Goal: Check status: Check status

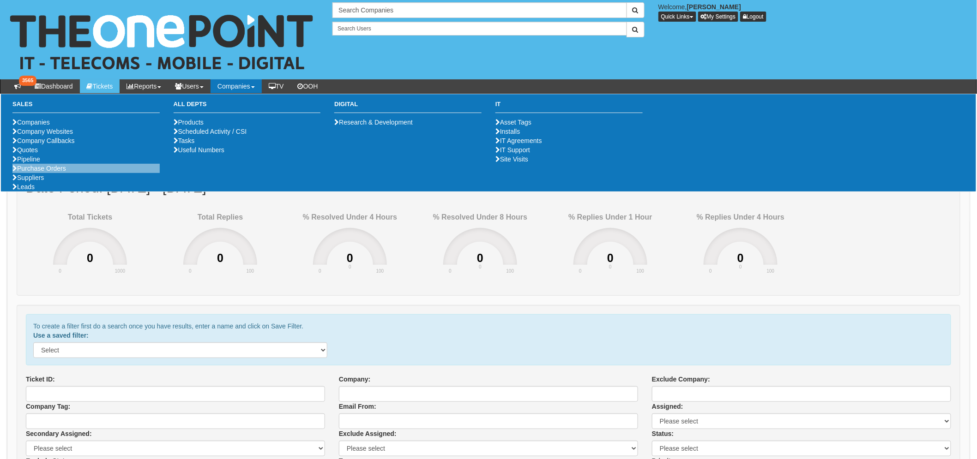
click at [50, 173] on li "Purchase Orders" at bounding box center [85, 168] width 147 height 9
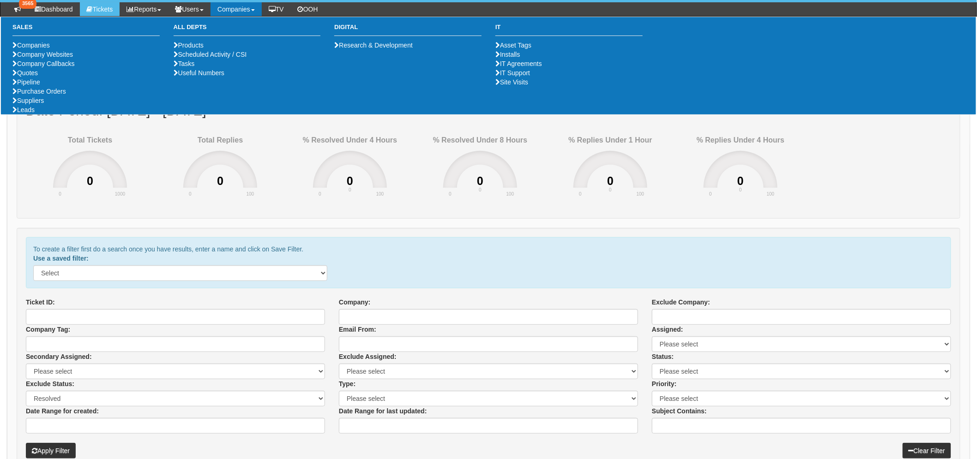
scroll to position [205, 0]
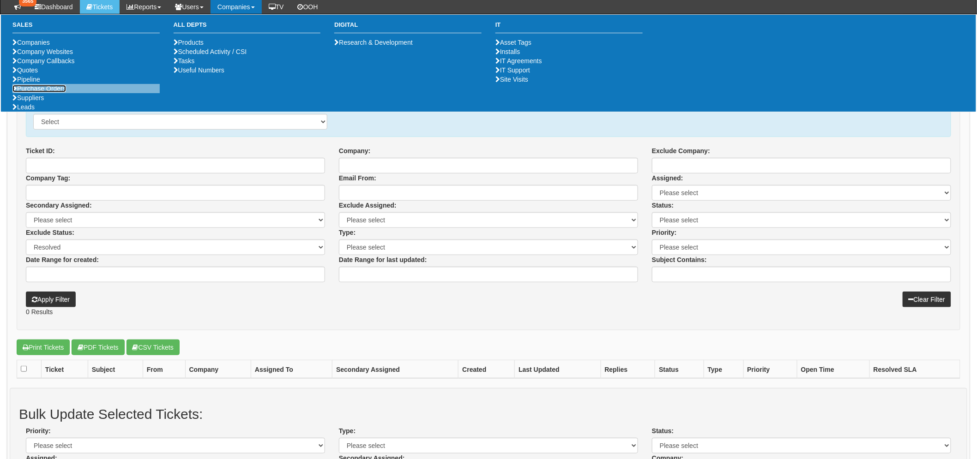
click at [57, 92] on link "Purchase Orders" at bounding box center [39, 88] width 54 height 7
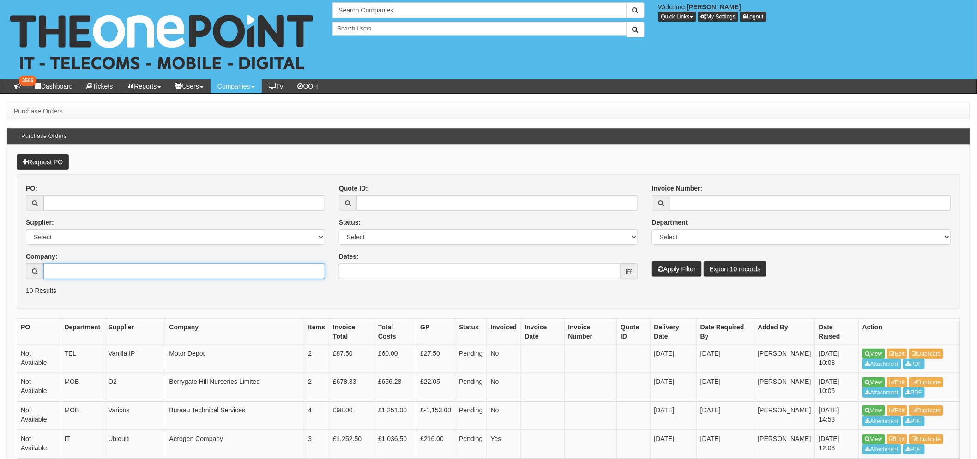
click at [80, 270] on input "Company:" at bounding box center [184, 272] width 282 height 16
type input "oakmere"
click at [652, 261] on button "Apply Filter" at bounding box center [677, 269] width 50 height 16
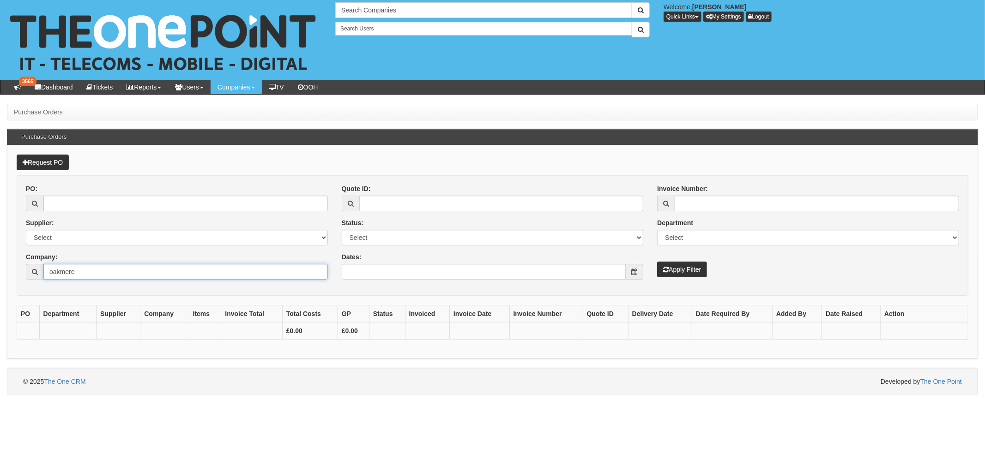
click at [112, 273] on input "oakmere" at bounding box center [185, 272] width 284 height 16
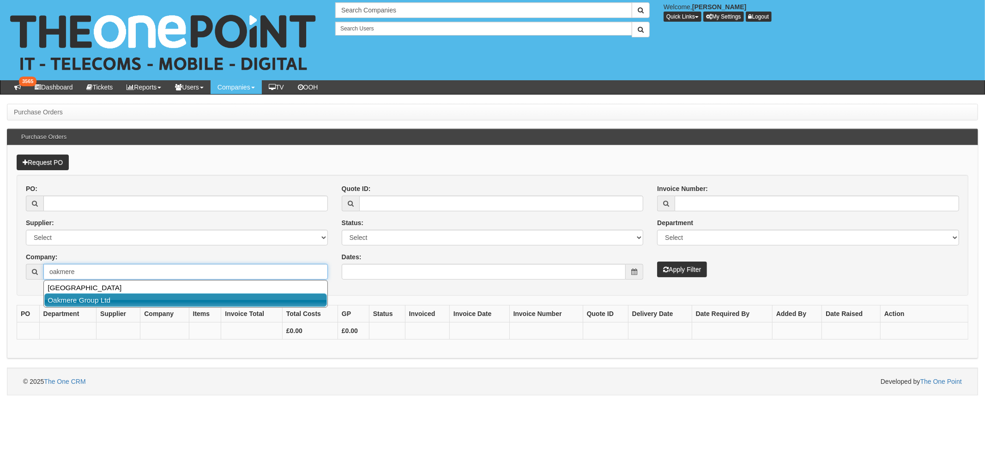
click at [72, 295] on link "Oakmere Group Ltd" at bounding box center [185, 300] width 282 height 13
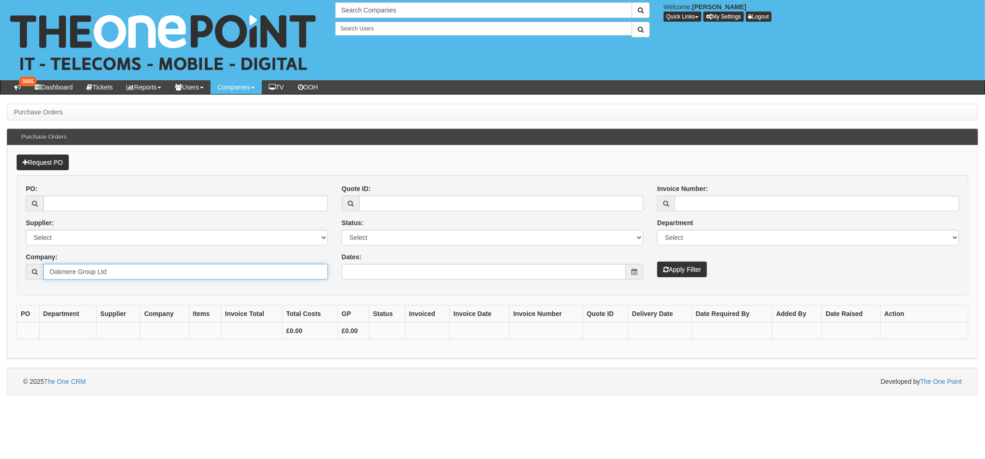
type input "Oakmere Group Ltd"
click at [679, 267] on button "Apply Filter" at bounding box center [682, 270] width 50 height 16
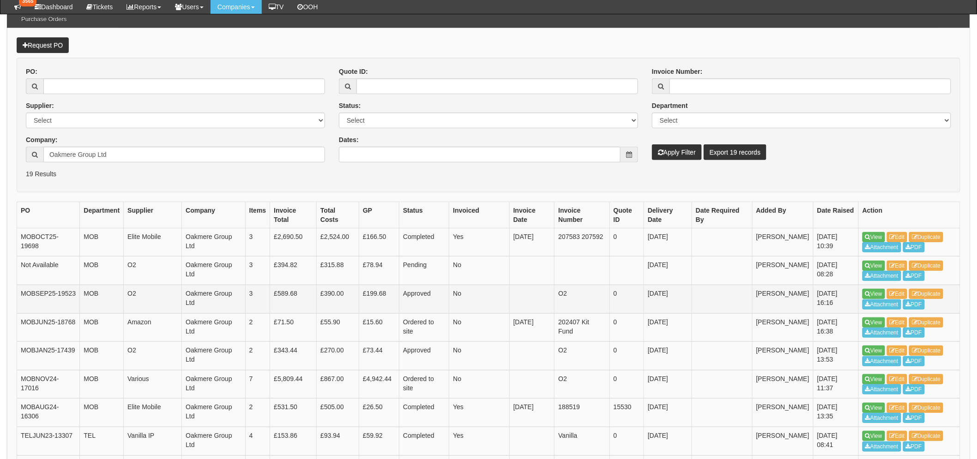
scroll to position [102, 0]
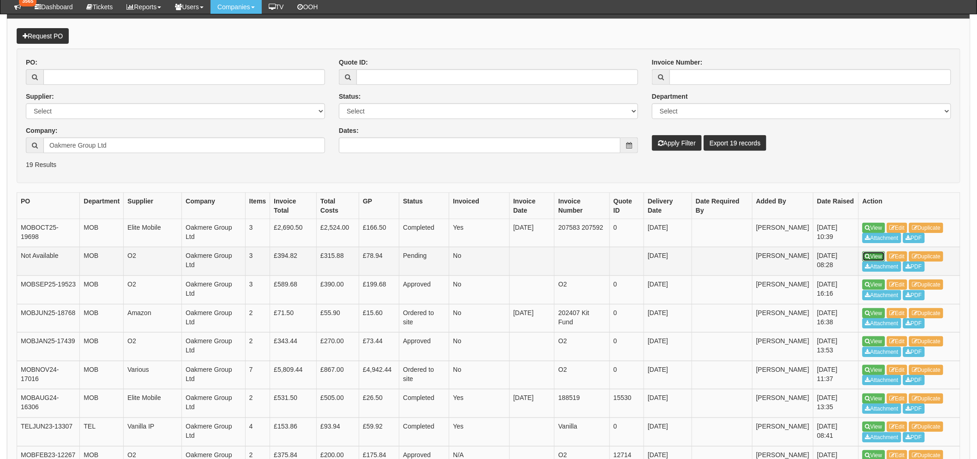
click at [870, 252] on link "View" at bounding box center [873, 257] width 23 height 10
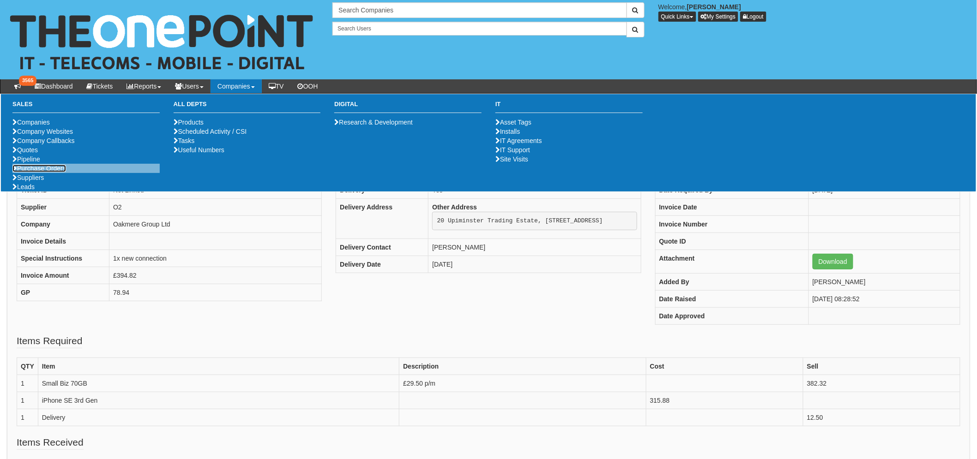
click at [49, 172] on link "Purchase Orders" at bounding box center [39, 168] width 54 height 7
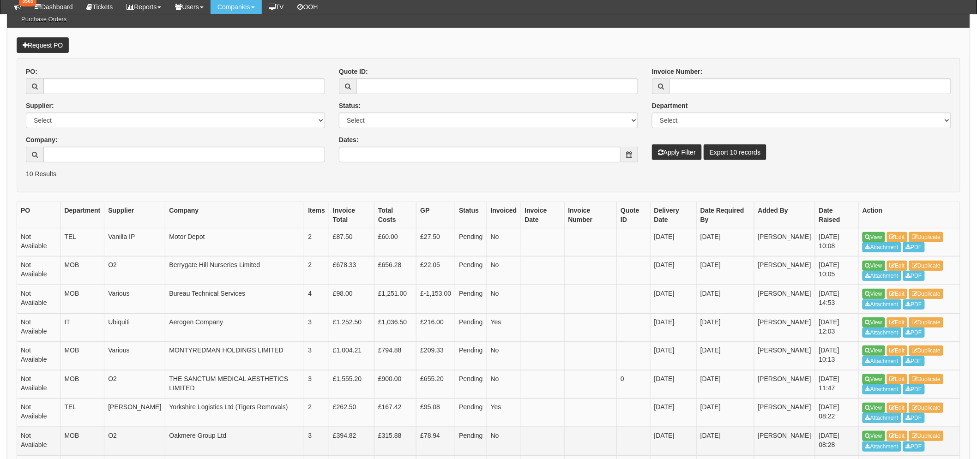
scroll to position [205, 0]
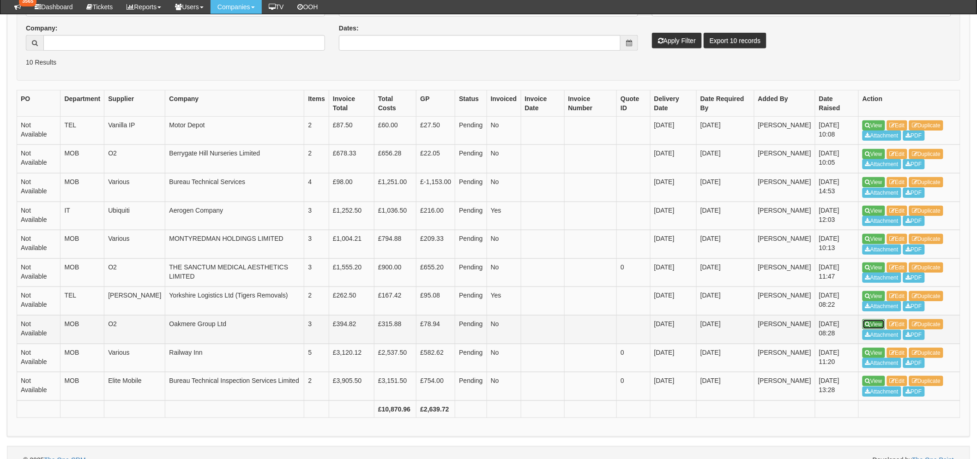
click at [873, 324] on link "View" at bounding box center [873, 324] width 23 height 10
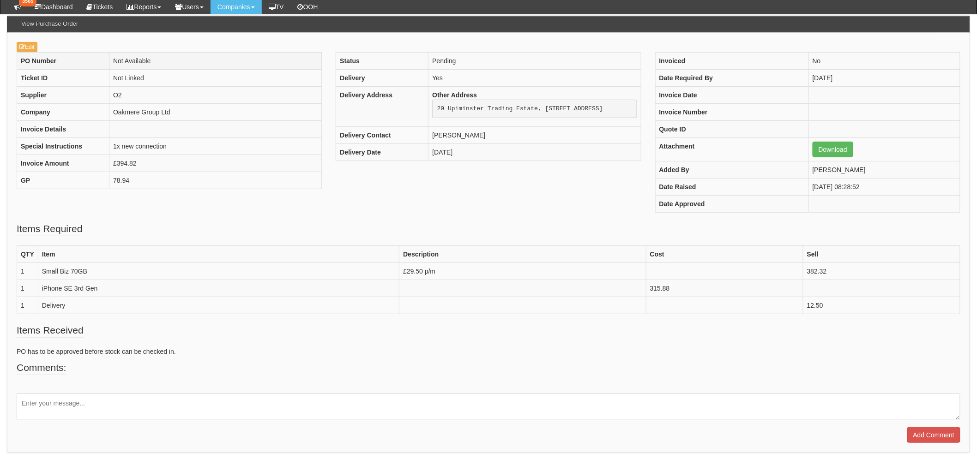
scroll to position [37, 0]
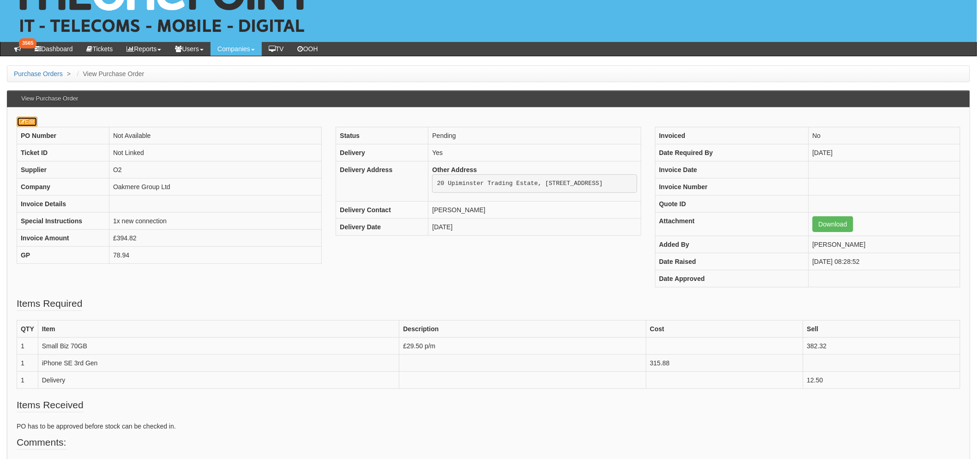
click at [30, 126] on link "Edit" at bounding box center [27, 122] width 21 height 10
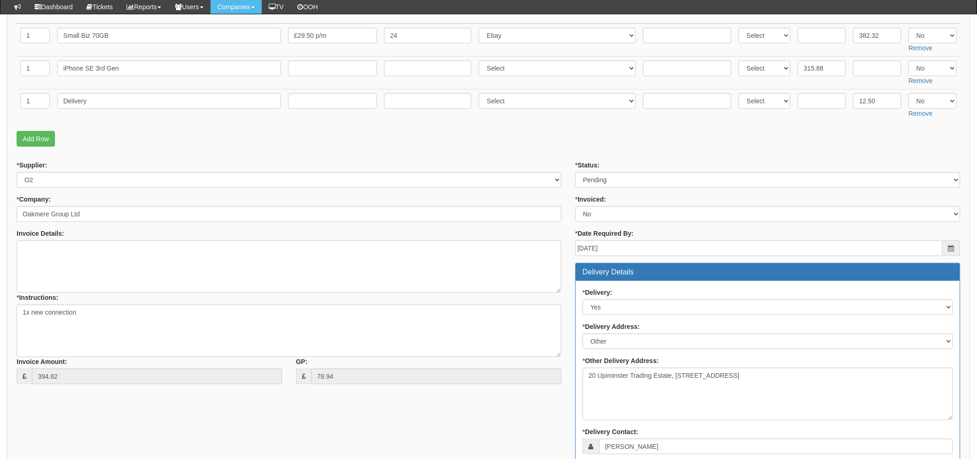
scroll to position [205, 0]
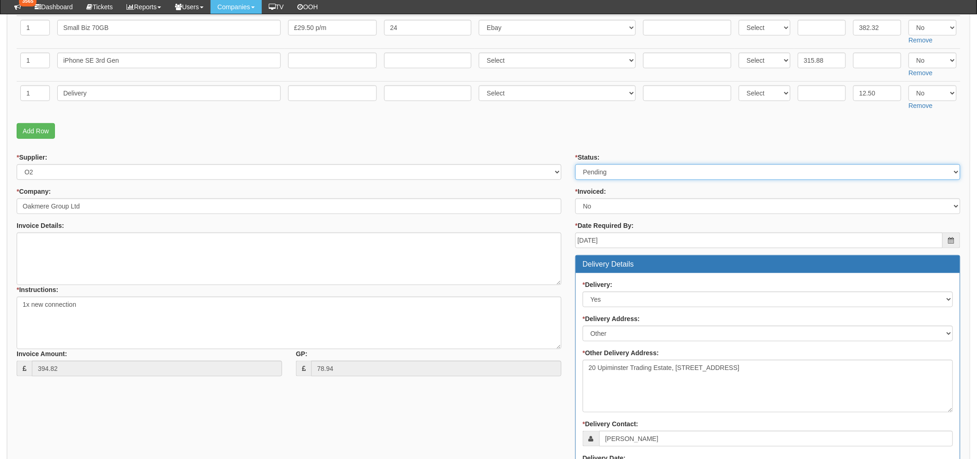
click at [620, 172] on select "Select Approved Completed Delivered Invoiced Ordered Ordered to site Part Order…" at bounding box center [767, 172] width 385 height 16
select select "9"
click at [575, 164] on select "Select Approved Completed Delivered Invoiced Ordered Ordered to site Part Order…" at bounding box center [767, 172] width 385 height 16
click at [535, 126] on p "Add Row" at bounding box center [489, 131] width 944 height 16
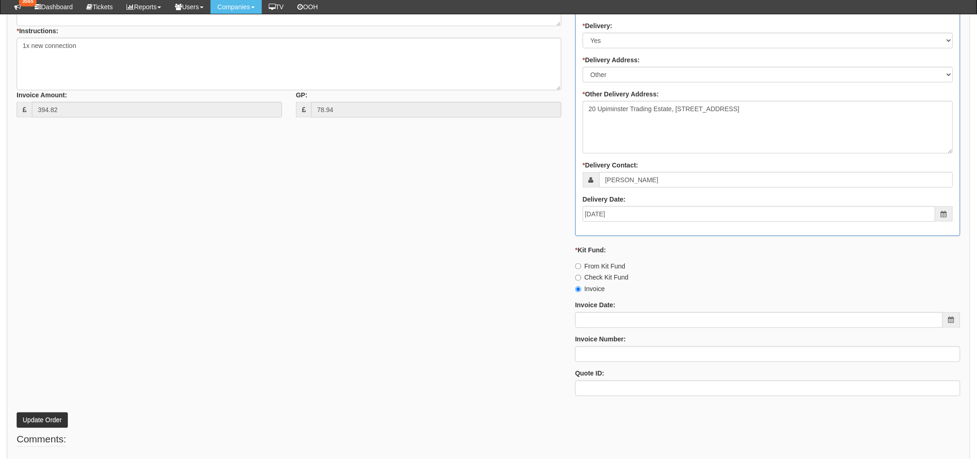
scroll to position [508, 0]
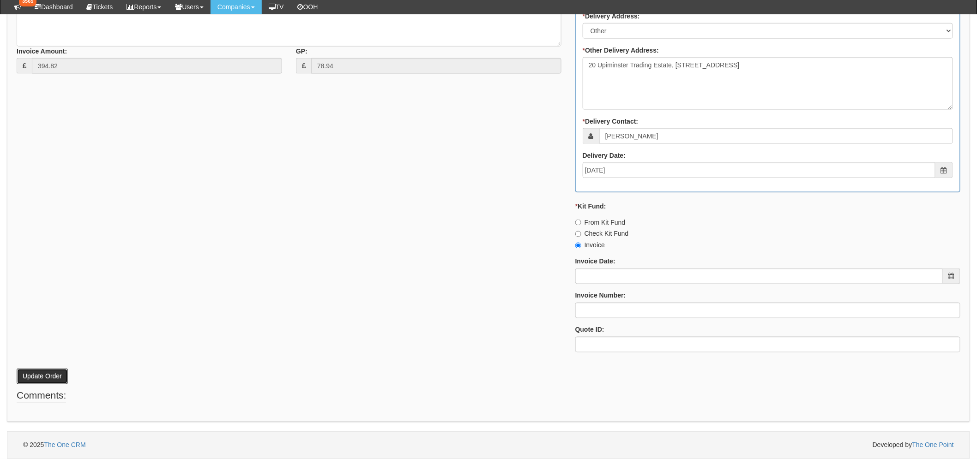
click at [52, 380] on button "Update Order" at bounding box center [42, 377] width 51 height 16
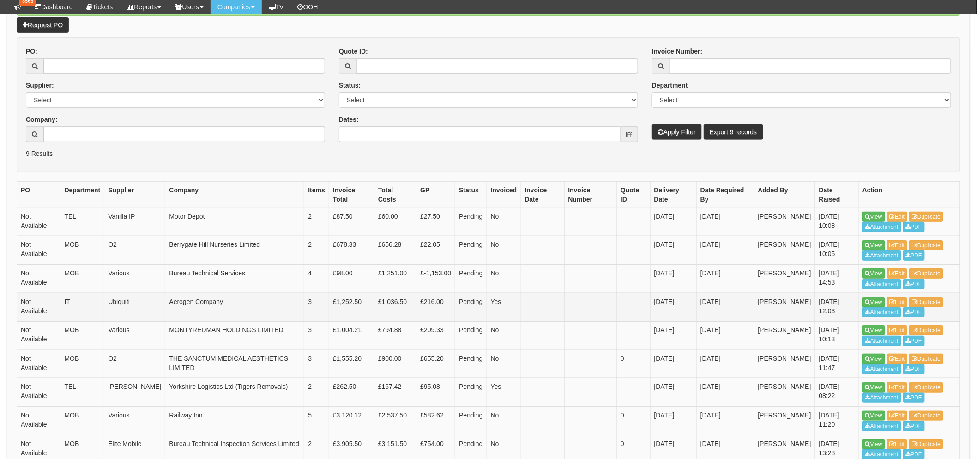
scroll to position [154, 0]
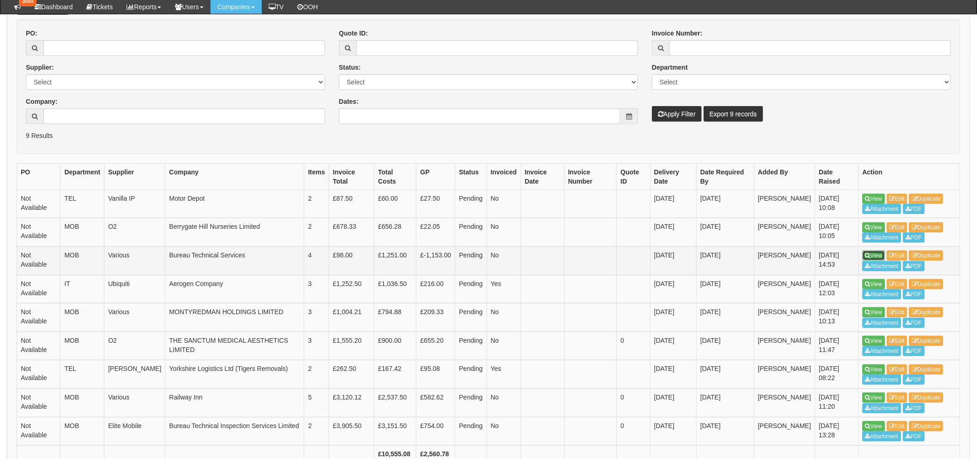
click at [873, 253] on link "View" at bounding box center [873, 256] width 23 height 10
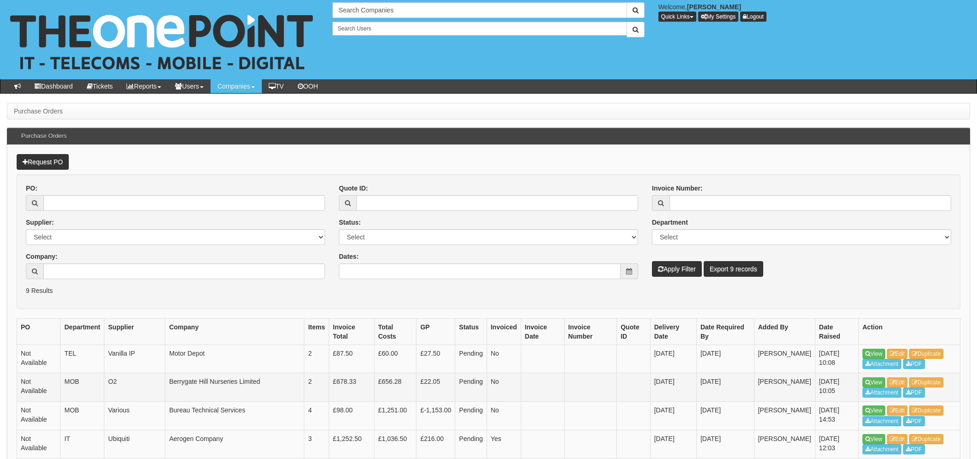
scroll to position [155, 0]
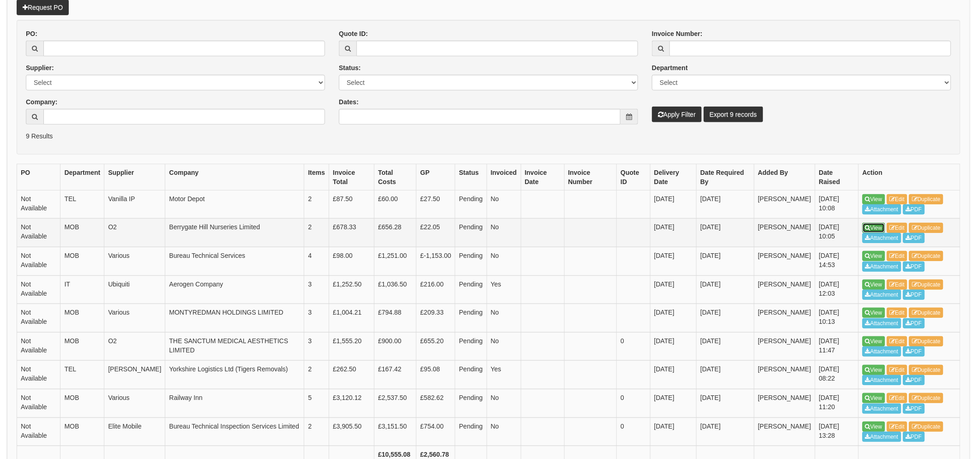
click at [874, 223] on link "View" at bounding box center [873, 228] width 23 height 10
